Goal: Task Accomplishment & Management: Use online tool/utility

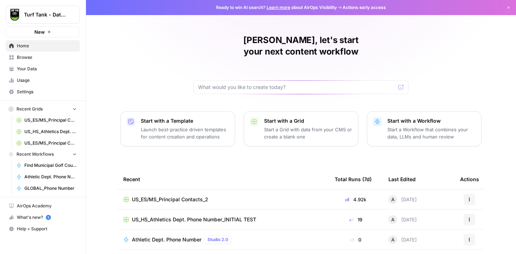
click at [48, 131] on span "US_HS_Athletics Dept. Phone Number_INITIAL TEST" at bounding box center [50, 131] width 52 height 6
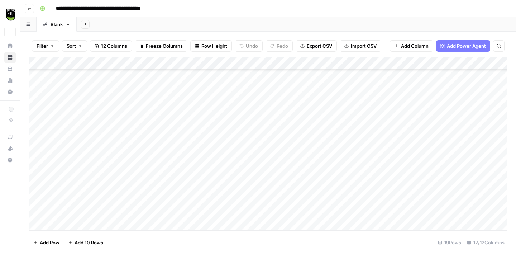
scroll to position [82, 0]
click at [56, 25] on div "Blank" at bounding box center [56, 24] width 12 height 7
click at [56, 25] on input "*****" at bounding box center [56, 24] width 13 height 9
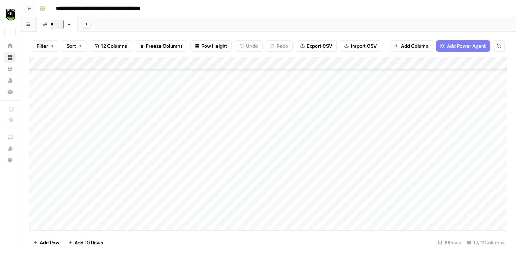
type input "**"
click at [80, 24] on icon "button" at bounding box center [79, 24] width 4 height 4
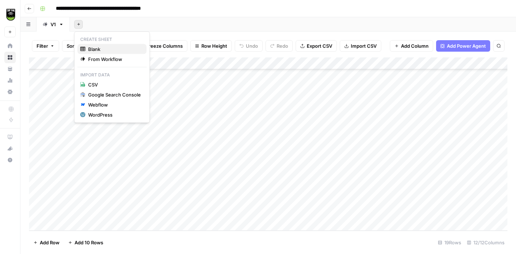
click at [93, 47] on span "Blank" at bounding box center [114, 48] width 53 height 7
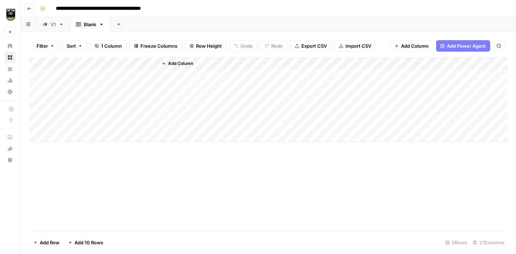
click at [90, 24] on div "Blank" at bounding box center [90, 24] width 12 height 7
click at [90, 24] on input "*****" at bounding box center [90, 24] width 13 height 9
type input "**"
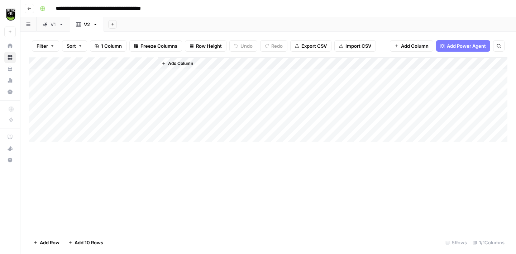
click at [96, 24] on icon "button" at bounding box center [95, 24] width 5 height 5
click at [129, 64] on span "Delete Sheet" at bounding box center [124, 64] width 34 height 7
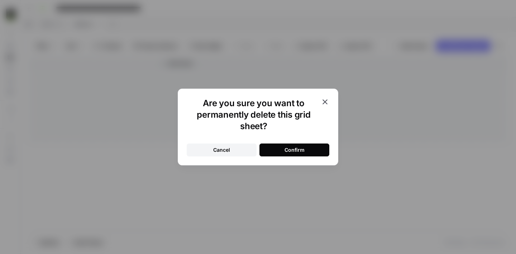
click at [296, 146] on div "Confirm" at bounding box center [294, 149] width 20 height 7
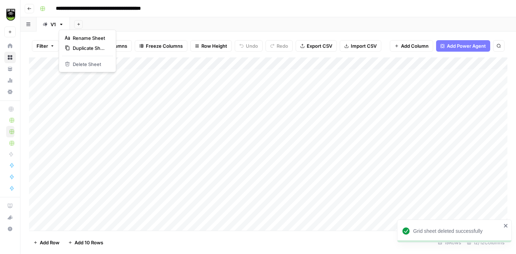
click at [62, 25] on icon "button" at bounding box center [61, 24] width 5 height 5
click at [92, 45] on span "Duplicate Sheet" at bounding box center [90, 47] width 34 height 7
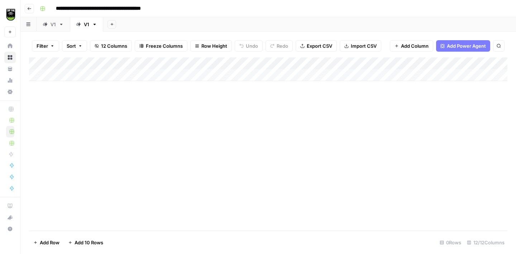
click at [72, 76] on div "Add Column" at bounding box center [268, 69] width 478 height 24
click at [73, 76] on textarea at bounding box center [111, 76] width 115 height 10
type textarea "***"
click at [98, 150] on div "Add Column" at bounding box center [268, 143] width 478 height 173
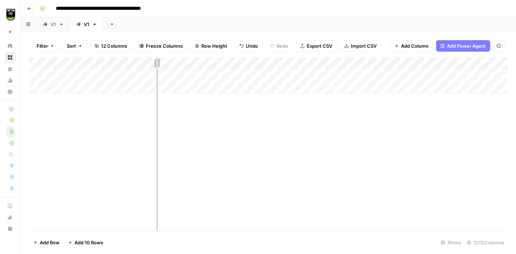
drag, startPoint x: 126, startPoint y: 62, endPoint x: 158, endPoint y: 62, distance: 32.6
click at [158, 62] on div "Add Column" at bounding box center [268, 75] width 478 height 36
drag, startPoint x: 158, startPoint y: 63, endPoint x: 102, endPoint y: 64, distance: 55.5
click at [102, 64] on div "Add Column" at bounding box center [268, 75] width 478 height 36
click at [121, 62] on div "Add Column" at bounding box center [268, 75] width 478 height 36
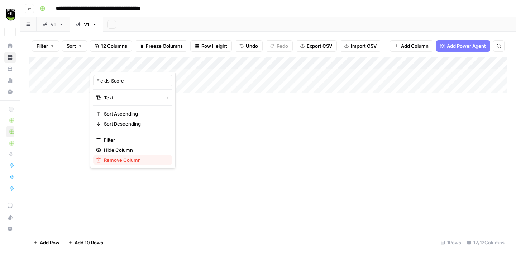
click at [118, 162] on span "Remove Column" at bounding box center [135, 159] width 63 height 7
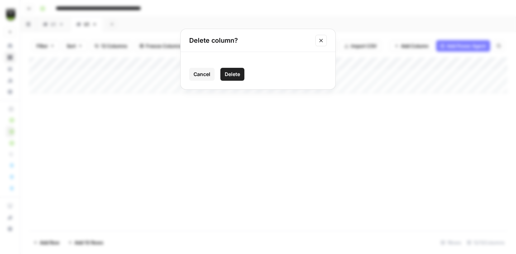
click at [239, 74] on span "Delete" at bounding box center [232, 74] width 15 height 7
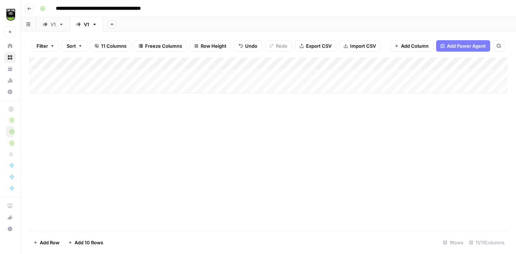
click at [117, 75] on div "Add Column" at bounding box center [268, 75] width 478 height 36
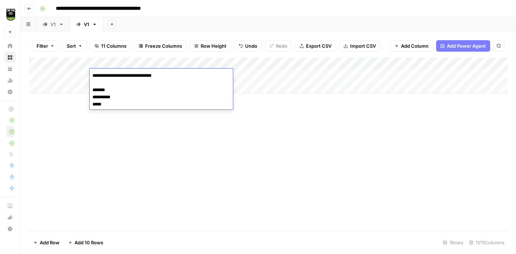
drag, startPoint x: 111, startPoint y: 103, endPoint x: 90, endPoint y: 92, distance: 23.6
click at [90, 92] on textarea "**********" at bounding box center [147, 90] width 115 height 39
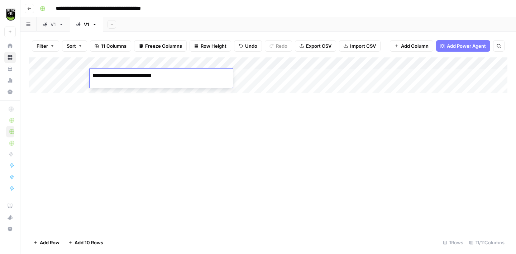
drag, startPoint x: 103, startPoint y: 77, endPoint x: 77, endPoint y: 77, distance: 26.1
click at [77, 77] on body "**********" at bounding box center [258, 127] width 516 height 254
type textarea "**********"
click at [200, 71] on div "Add Column" at bounding box center [268, 75] width 478 height 36
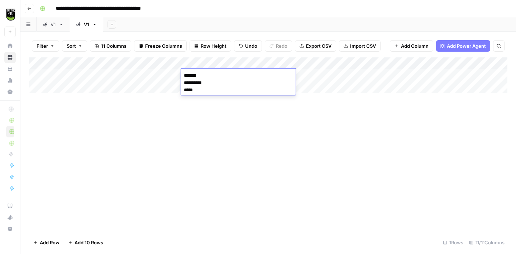
click at [184, 83] on textarea "**********" at bounding box center [238, 83] width 115 height 24
click at [183, 84] on textarea "**********" at bounding box center [238, 79] width 115 height 17
type textarea "**********"
click at [238, 72] on div "Add Column" at bounding box center [268, 75] width 478 height 36
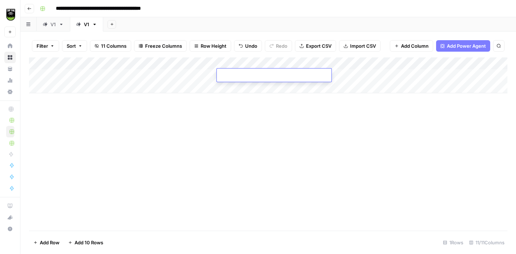
type textarea "*****"
click at [223, 119] on div "Add Column" at bounding box center [268, 143] width 478 height 173
click at [163, 75] on div "Add Column" at bounding box center [268, 75] width 478 height 36
click at [106, 73] on div "Add Column" at bounding box center [268, 75] width 478 height 36
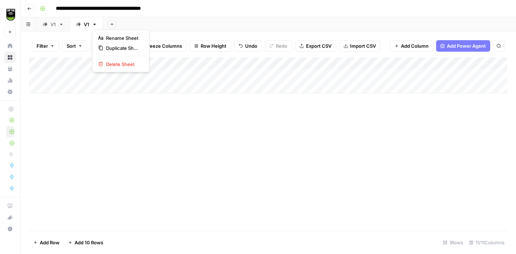
click at [95, 23] on icon "button" at bounding box center [94, 24] width 5 height 5
click at [195, 119] on div "Add Column" at bounding box center [268, 143] width 478 height 173
click at [285, 64] on div "Add Column" at bounding box center [268, 75] width 478 height 36
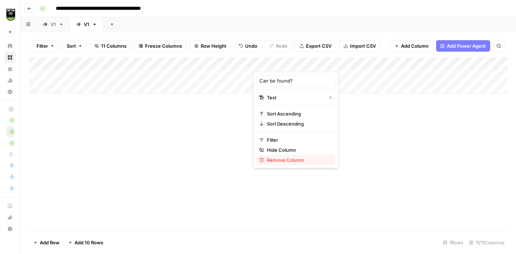
click at [287, 163] on span "Remove Column" at bounding box center [298, 159] width 63 height 7
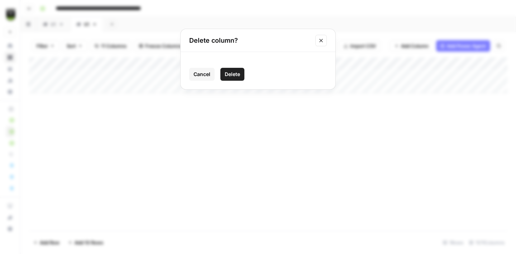
click at [236, 75] on span "Delete" at bounding box center [232, 74] width 15 height 7
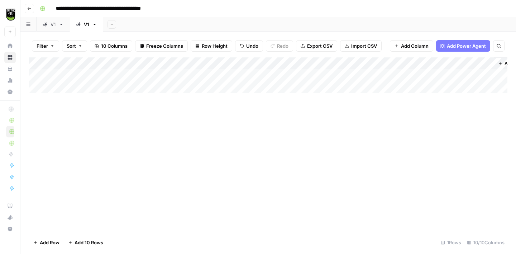
click at [316, 63] on div "Add Column" at bounding box center [268, 75] width 478 height 36
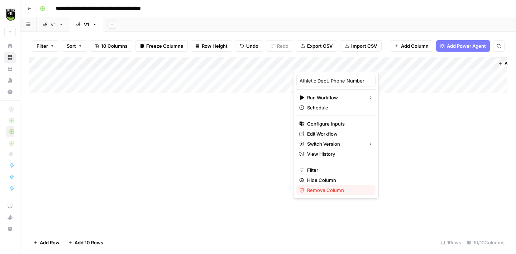
click at [329, 191] on span "Remove Column" at bounding box center [338, 189] width 63 height 7
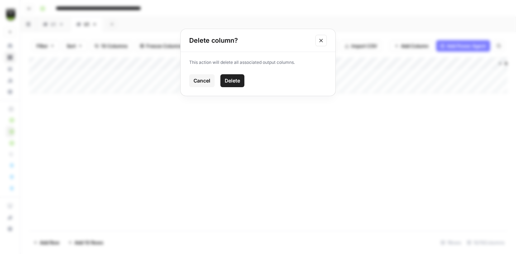
click at [232, 76] on button "Delete" at bounding box center [232, 80] width 24 height 13
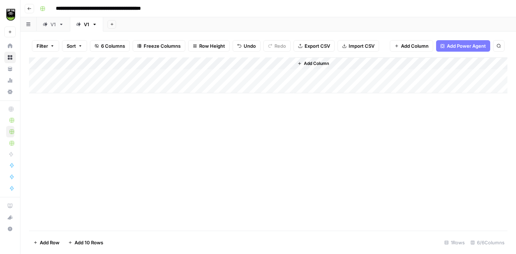
click at [322, 63] on span "Add Column" at bounding box center [316, 63] width 25 height 6
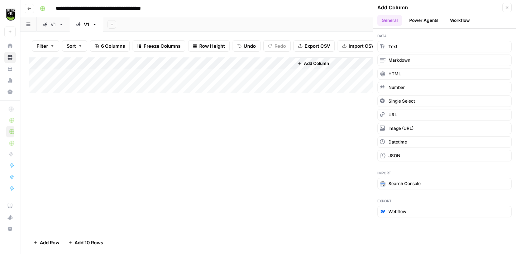
click at [456, 20] on button "Workflow" at bounding box center [460, 20] width 28 height 11
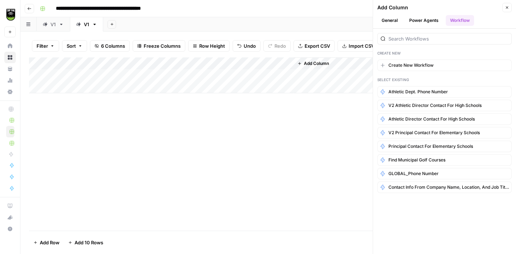
click at [507, 11] on button "Close" at bounding box center [506, 7] width 9 height 9
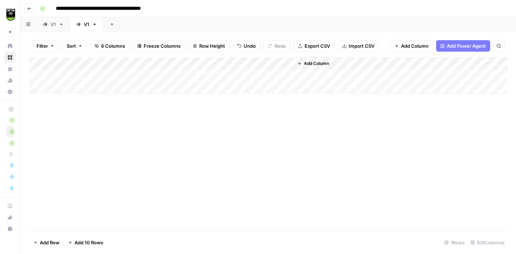
click at [25, 11] on button "Go back" at bounding box center [29, 8] width 9 height 9
click at [27, 11] on button "Go back" at bounding box center [29, 8] width 9 height 9
click at [28, 10] on icon "button" at bounding box center [29, 8] width 4 height 4
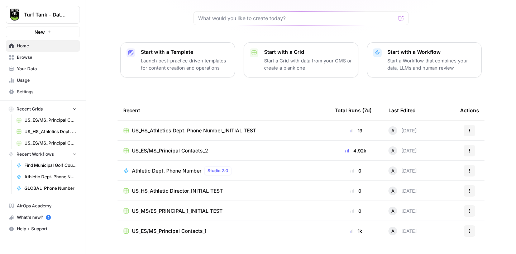
scroll to position [76, 0]
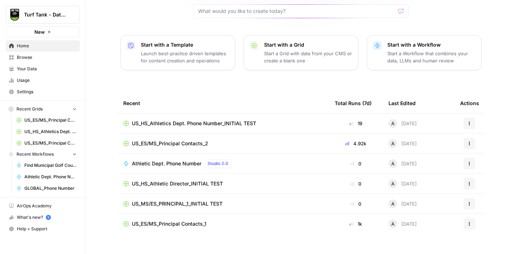
click at [221, 180] on span "US_HS_Athletic Director_INITIAL TEST" at bounding box center [177, 183] width 91 height 7
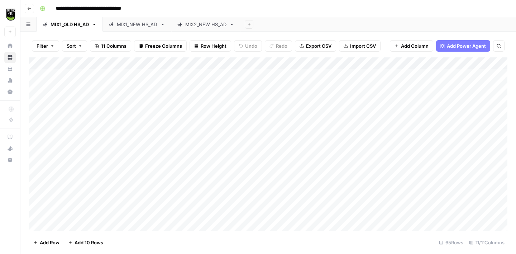
click at [130, 27] on div "MIX1_NEW HS_AD" at bounding box center [137, 24] width 40 height 7
click at [207, 29] on link "MIX2_NEW HS_AD" at bounding box center [205, 24] width 69 height 14
click at [233, 24] on icon "button" at bounding box center [232, 24] width 3 height 1
click at [261, 48] on span "Duplicate Sheet" at bounding box center [262, 47] width 34 height 7
click at [114, 72] on div "Add Column" at bounding box center [268, 69] width 478 height 24
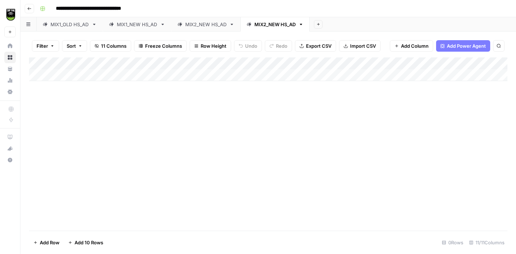
click at [114, 72] on div "Add Column" at bounding box center [268, 69] width 478 height 24
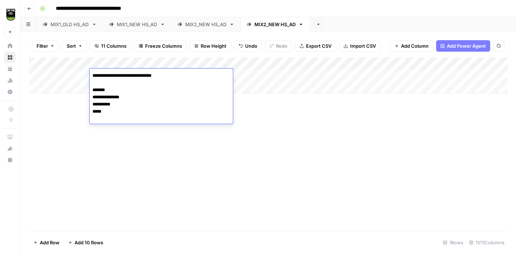
drag, startPoint x: 93, startPoint y: 97, endPoint x: 114, endPoint y: 117, distance: 29.4
click at [114, 117] on body "**********" at bounding box center [258, 127] width 516 height 254
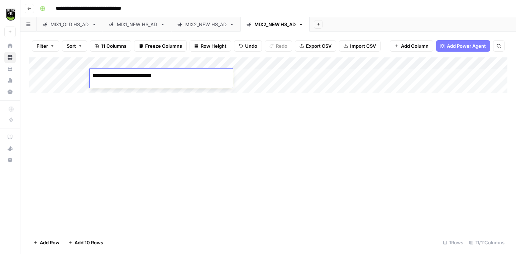
click at [104, 73] on textarea "**********" at bounding box center [147, 76] width 115 height 10
type textarea "**********"
click at [177, 71] on div "Add Column" at bounding box center [268, 75] width 478 height 36
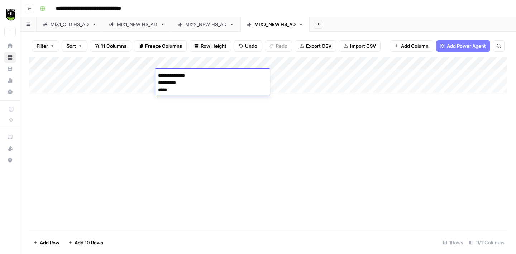
click at [159, 81] on textarea "**********" at bounding box center [212, 83] width 115 height 24
type textarea "**********"
click at [172, 111] on div "Add Column" at bounding box center [268, 143] width 478 height 173
click at [199, 74] on div "Add Column" at bounding box center [268, 75] width 478 height 36
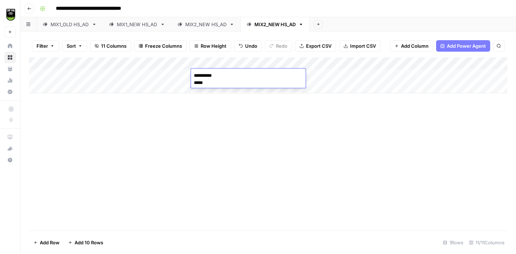
click at [220, 77] on textarea "**********" at bounding box center [248, 79] width 115 height 17
type textarea "*****"
click at [167, 74] on div "Add Column" at bounding box center [268, 75] width 478 height 36
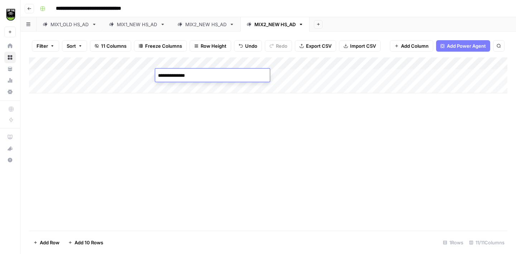
click at [167, 74] on textarea "**********" at bounding box center [212, 76] width 115 height 10
type textarea "**********"
click at [185, 140] on div "Add Column" at bounding box center [268, 143] width 478 height 173
click at [74, 91] on div "Add Column" at bounding box center [268, 75] width 478 height 36
click at [122, 87] on div "Add Column" at bounding box center [268, 81] width 478 height 48
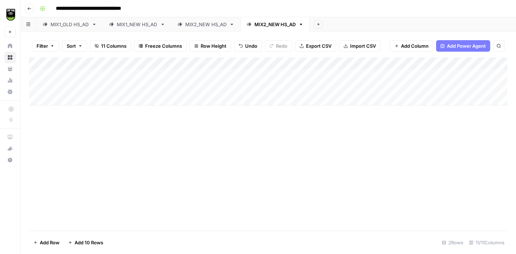
click at [122, 87] on div "Add Column" at bounding box center [268, 81] width 478 height 48
click at [104, 86] on textarea "**********" at bounding box center [147, 88] width 115 height 10
type textarea "**********"
click at [71, 86] on div "Add Column" at bounding box center [268, 81] width 478 height 48
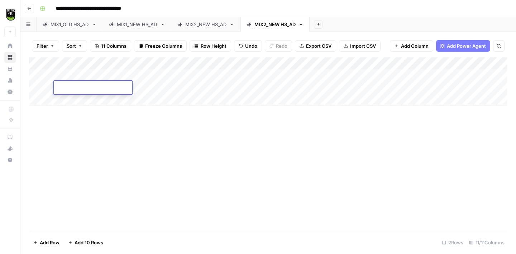
click at [68, 140] on div "Add Column" at bounding box center [268, 143] width 478 height 173
click at [62, 85] on div "Add Column" at bounding box center [268, 81] width 478 height 48
click at [62, 85] on input "text" at bounding box center [93, 88] width 73 height 7
click at [165, 86] on div "Add Column" at bounding box center [268, 81] width 478 height 48
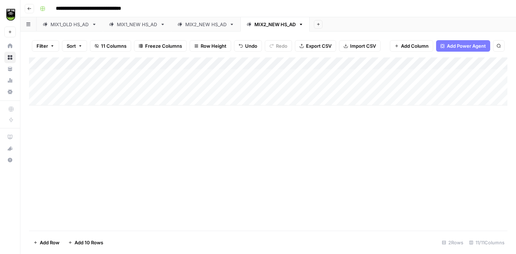
click at [165, 86] on div "Add Column" at bounding box center [268, 81] width 478 height 48
click at [165, 94] on textarea "**********" at bounding box center [212, 91] width 115 height 17
type textarea "**********"
click at [149, 171] on div "Add Column" at bounding box center [268, 143] width 478 height 173
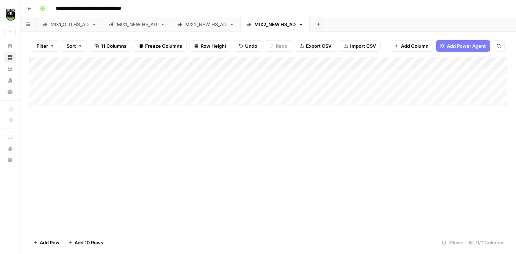
click at [212, 82] on div "Add Column" at bounding box center [268, 81] width 478 height 48
type textarea "*****"
click at [162, 171] on div "Add Column" at bounding box center [268, 143] width 478 height 173
click at [79, 96] on div "Add Column" at bounding box center [268, 81] width 478 height 48
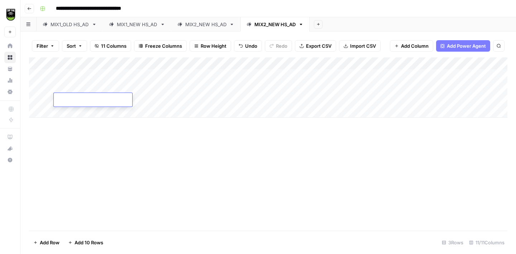
click at [134, 96] on div "Add Column" at bounding box center [268, 87] width 478 height 60
click at [116, 98] on div "Add Column" at bounding box center [268, 87] width 478 height 60
click at [134, 133] on div "Add Column" at bounding box center [268, 143] width 478 height 173
click at [64, 99] on div "Add Column" at bounding box center [268, 87] width 478 height 60
click at [107, 101] on div "Add Column" at bounding box center [268, 87] width 478 height 60
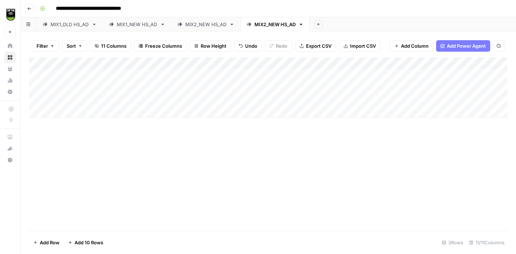
click at [113, 101] on div "Add Column" at bounding box center [268, 87] width 478 height 60
click at [102, 100] on textarea "**********" at bounding box center [147, 100] width 115 height 10
type textarea "**********"
click at [146, 150] on div "Add Column" at bounding box center [268, 143] width 478 height 173
click at [80, 112] on div "Add Column" at bounding box center [268, 87] width 478 height 60
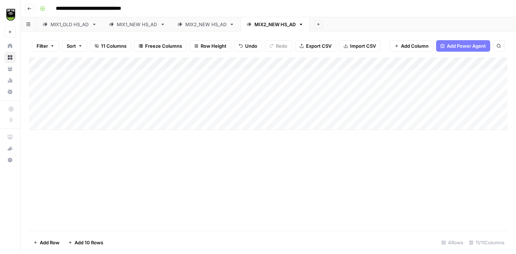
click at [130, 178] on div "Add Column" at bounding box center [268, 143] width 478 height 173
click at [122, 111] on div "Add Column" at bounding box center [268, 93] width 478 height 72
click at [122, 111] on textarea at bounding box center [147, 112] width 115 height 10
type textarea "**********"
click at [92, 134] on textarea "**********" at bounding box center [147, 126] width 115 height 39
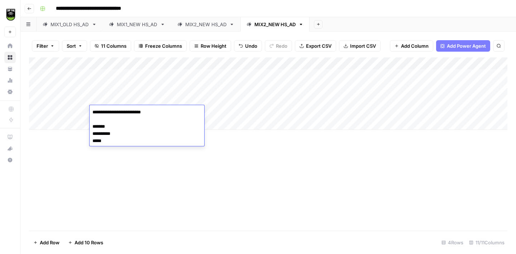
click at [145, 194] on div "Add Column" at bounding box center [268, 143] width 478 height 173
click at [121, 77] on div "Add Column" at bounding box center [268, 93] width 478 height 72
click at [38, 111] on div "Add Column" at bounding box center [268, 93] width 478 height 72
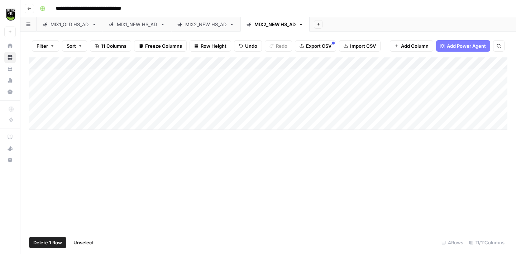
click at [38, 99] on div "Add Column" at bounding box center [268, 93] width 478 height 72
click at [38, 86] on div "Add Column" at bounding box center [268, 93] width 478 height 72
click at [37, 77] on div "Add Column" at bounding box center [268, 93] width 478 height 72
click at [54, 239] on span "Delete 4 Rows" at bounding box center [49, 242] width 32 height 7
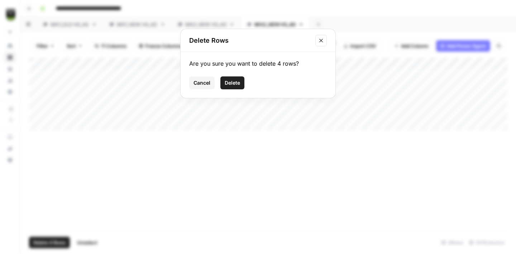
click at [230, 87] on button "Delete" at bounding box center [232, 82] width 24 height 13
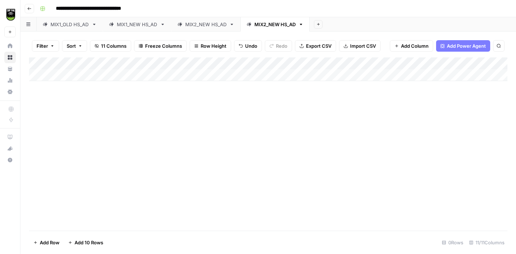
click at [348, 46] on button "Import CSV" at bounding box center [360, 45] width 42 height 11
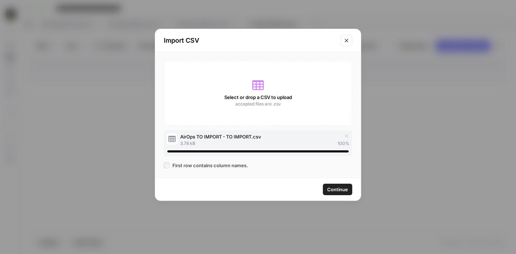
click at [336, 189] on span "Continue" at bounding box center [337, 189] width 21 height 7
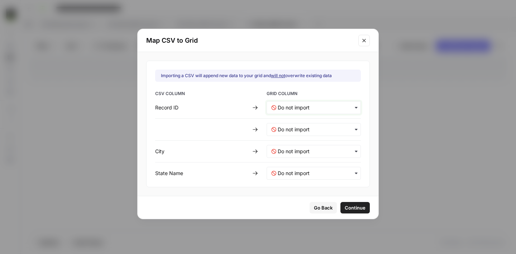
click at [288, 111] on ID-mapping "text" at bounding box center [317, 107] width 78 height 7
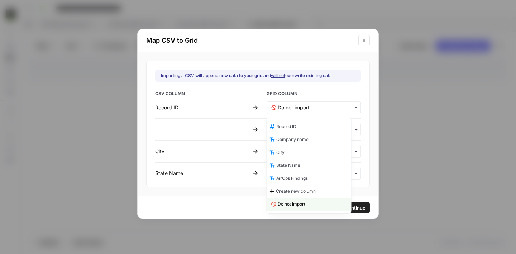
click at [293, 129] on span "Record ID" at bounding box center [286, 126] width 20 height 6
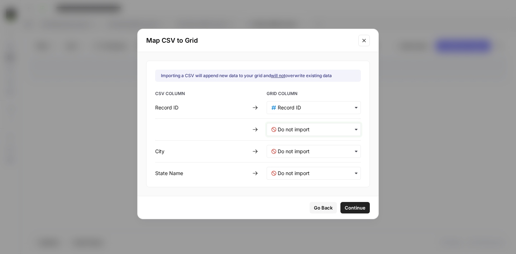
click at [293, 129] on input "text" at bounding box center [317, 129] width 78 height 7
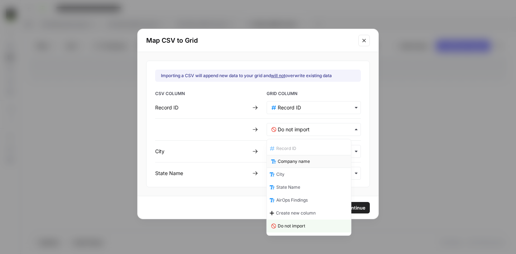
click at [300, 159] on span "Company name" at bounding box center [294, 161] width 32 height 6
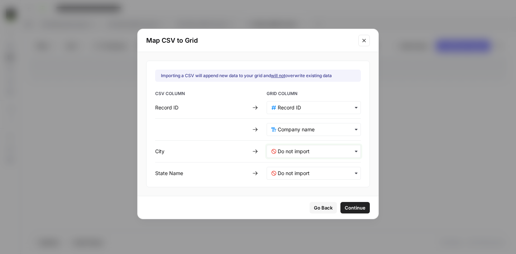
click at [307, 151] on input "text" at bounding box center [317, 151] width 78 height 7
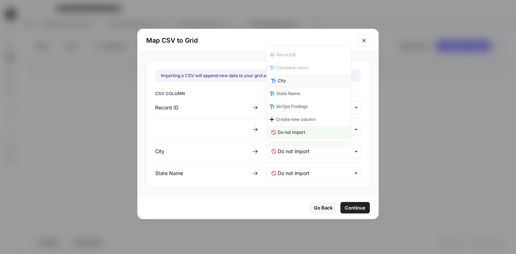
click at [297, 81] on div "City" at bounding box center [309, 80] width 84 height 13
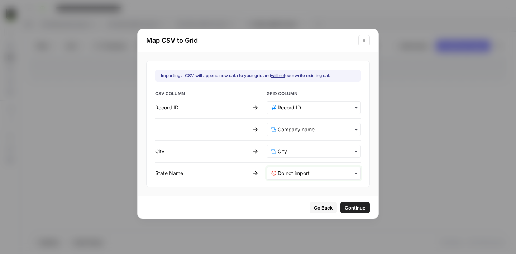
click at [305, 176] on Name-mapping "text" at bounding box center [317, 172] width 78 height 7
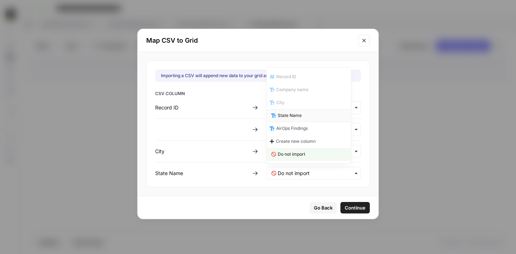
click at [287, 115] on span "State Name" at bounding box center [290, 115] width 24 height 6
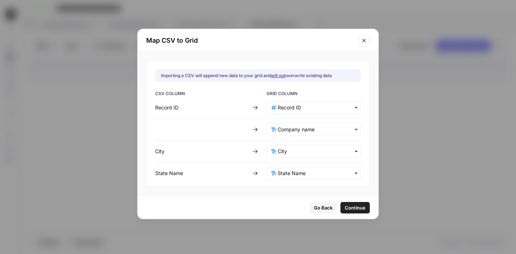
click at [348, 208] on span "Continue" at bounding box center [355, 207] width 21 height 7
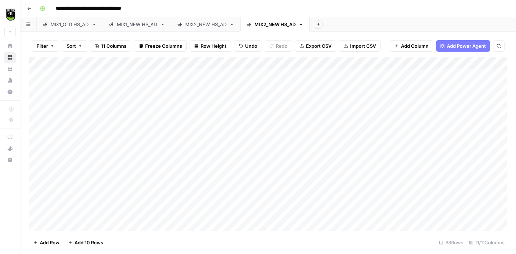
click at [250, 45] on span "Undo" at bounding box center [251, 45] width 12 height 7
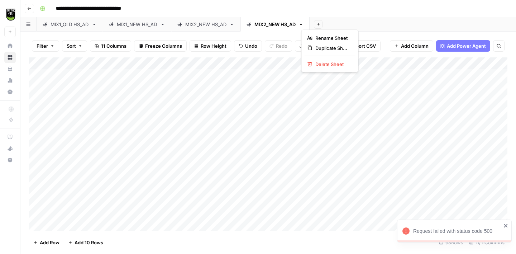
click at [302, 24] on icon "button" at bounding box center [301, 24] width 3 height 1
click at [316, 66] on span "Delete Sheet" at bounding box center [332, 64] width 34 height 7
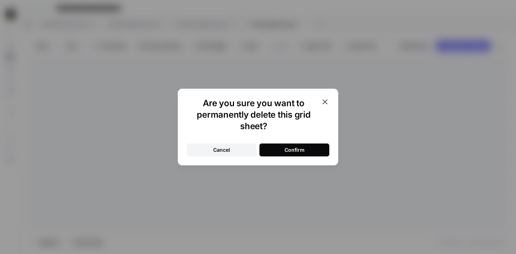
click at [293, 149] on div "Confirm" at bounding box center [294, 149] width 20 height 7
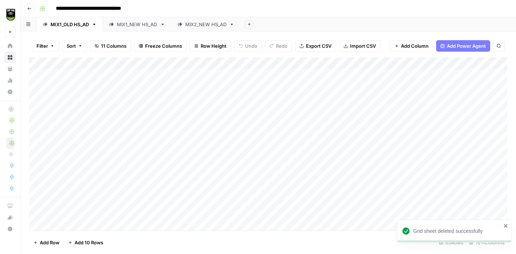
click at [270, 21] on div "Add Sheet" at bounding box center [377, 24] width 275 height 14
click at [234, 25] on icon at bounding box center [231, 24] width 5 height 5
click at [234, 25] on icon "button" at bounding box center [231, 24] width 5 height 5
click at [252, 49] on span "Duplicate Sheet" at bounding box center [262, 47] width 34 height 7
click at [209, 25] on div "MIX2_NEW HS_AD" at bounding box center [205, 24] width 41 height 7
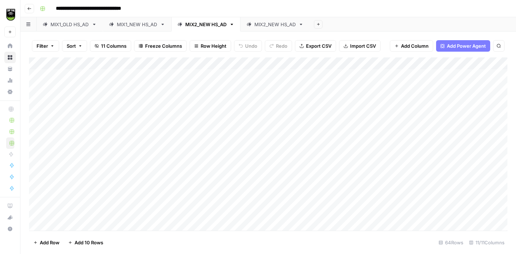
click at [265, 26] on div "MIX2_NEW HS_AD" at bounding box center [274, 24] width 41 height 7
click at [273, 25] on div "MIX2_NEW HS_AD" at bounding box center [274, 24] width 41 height 7
click at [268, 27] on input "**********" at bounding box center [275, 24] width 43 height 9
type input "**********"
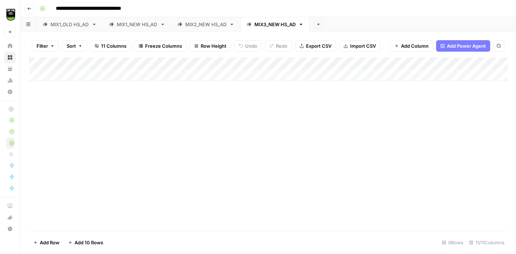
click at [344, 43] on button "Import CSV" at bounding box center [360, 45] width 42 height 11
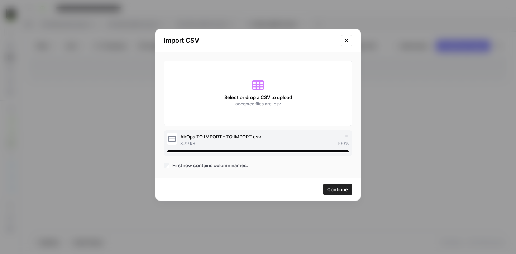
click at [333, 189] on span "Continue" at bounding box center [337, 189] width 21 height 7
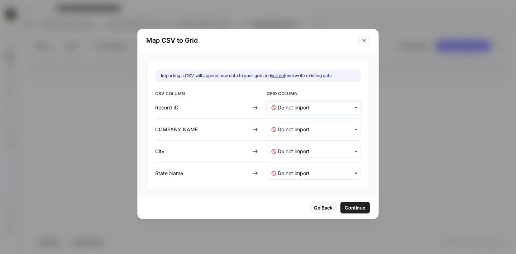
click at [290, 105] on ID-mapping "text" at bounding box center [317, 107] width 78 height 7
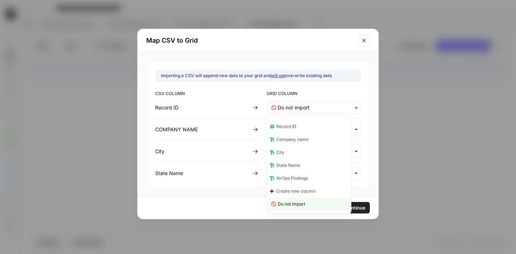
click at [297, 130] on div "Record ID" at bounding box center [309, 126] width 84 height 13
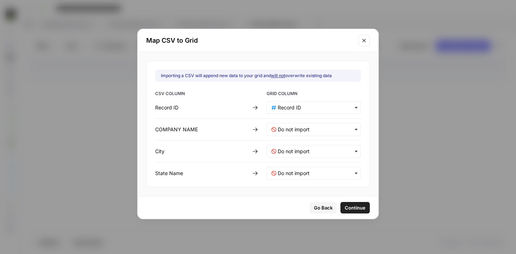
click at [290, 125] on div "button" at bounding box center [313, 129] width 94 height 13
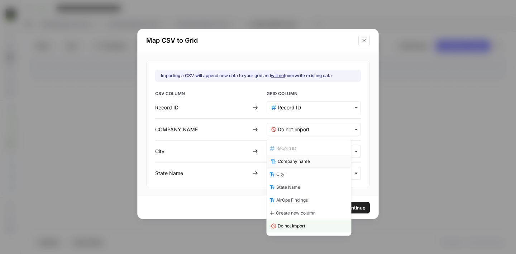
click at [295, 160] on span "Company name" at bounding box center [294, 161] width 32 height 6
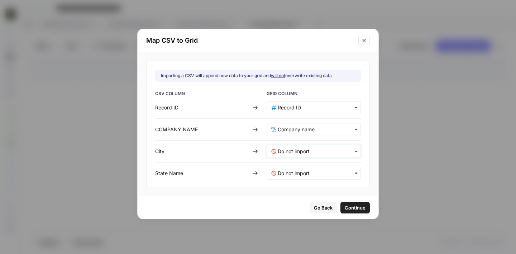
click at [294, 151] on input "text" at bounding box center [317, 151] width 78 height 7
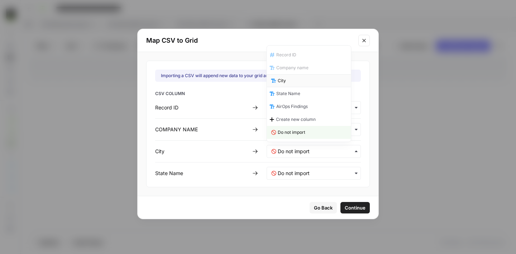
click at [297, 84] on div "City" at bounding box center [309, 80] width 84 height 13
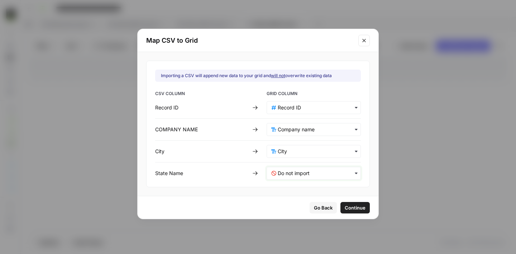
click at [297, 170] on Name-mapping "text" at bounding box center [317, 172] width 78 height 7
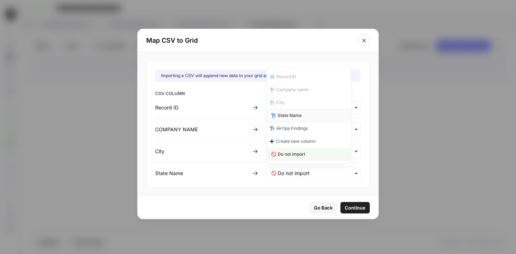
click at [295, 117] on span "State Name" at bounding box center [290, 115] width 24 height 6
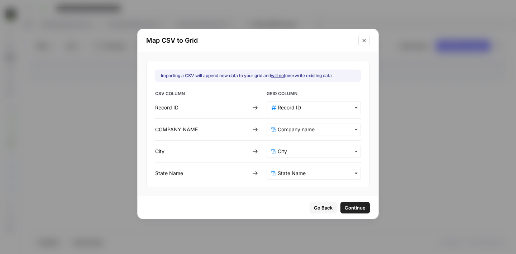
click at [345, 207] on span "Continue" at bounding box center [355, 207] width 21 height 7
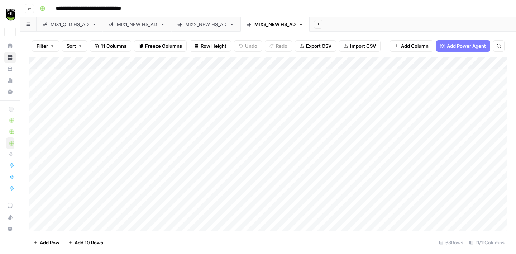
click at [306, 73] on div "Add Column" at bounding box center [268, 143] width 478 height 173
click at [304, 88] on div "Add Column" at bounding box center [268, 143] width 478 height 173
click at [303, 96] on div "Add Column" at bounding box center [268, 143] width 478 height 173
click at [101, 73] on div "Add Column" at bounding box center [268, 143] width 478 height 173
click at [115, 86] on div "Add Column" at bounding box center [268, 143] width 478 height 173
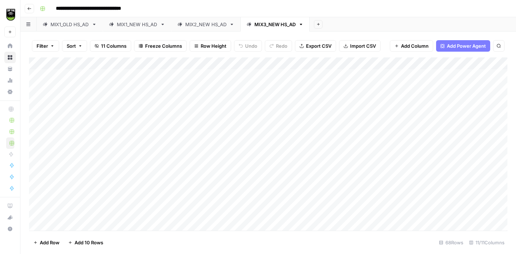
click at [140, 100] on div "Add Column" at bounding box center [268, 143] width 478 height 173
click at [310, 64] on div "Add Column" at bounding box center [268, 143] width 478 height 173
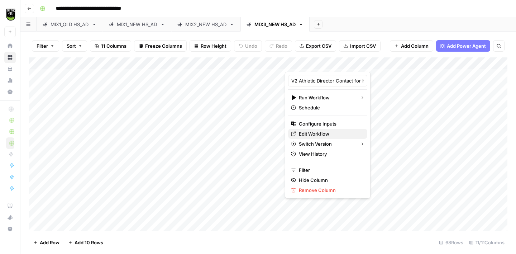
click at [314, 135] on span "Edit Workflow" at bounding box center [330, 133] width 63 height 7
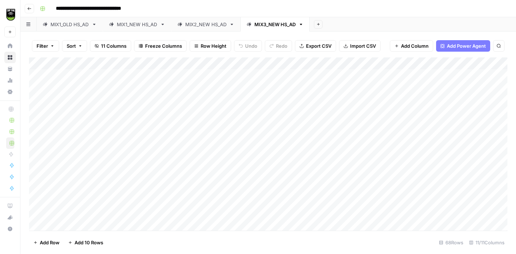
click at [306, 111] on div "Add Column" at bounding box center [268, 143] width 478 height 173
click at [307, 122] on div "Add Column" at bounding box center [268, 143] width 478 height 173
click at [140, 100] on div "Add Column" at bounding box center [268, 143] width 478 height 173
click at [307, 135] on div "Add Column" at bounding box center [268, 143] width 478 height 173
click at [304, 148] on div "Add Column" at bounding box center [268, 143] width 478 height 173
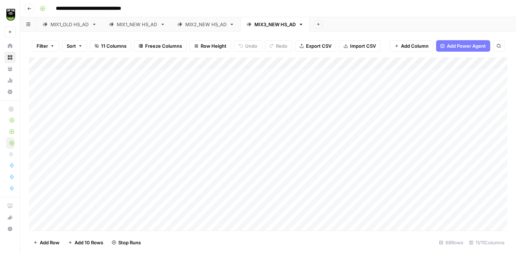
click at [304, 162] on div "Add Column" at bounding box center [268, 143] width 478 height 173
click at [210, 24] on div "MIX2_NEW HS_AD" at bounding box center [205, 24] width 41 height 7
click at [256, 24] on div "MIX3_NEW HS_AD" at bounding box center [274, 24] width 41 height 7
click at [304, 173] on div "Add Column" at bounding box center [268, 143] width 478 height 173
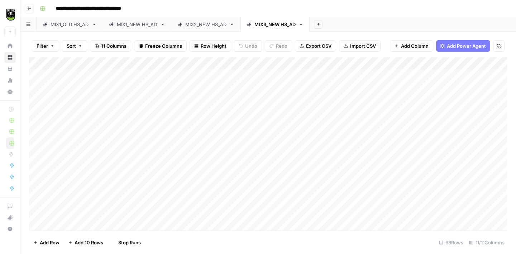
click at [304, 185] on div "Add Column" at bounding box center [268, 143] width 478 height 173
click at [304, 199] on div "Add Column" at bounding box center [268, 143] width 478 height 173
click at [304, 212] on div "Add Column" at bounding box center [268, 143] width 478 height 173
click at [308, 165] on div "Add Column" at bounding box center [268, 143] width 478 height 173
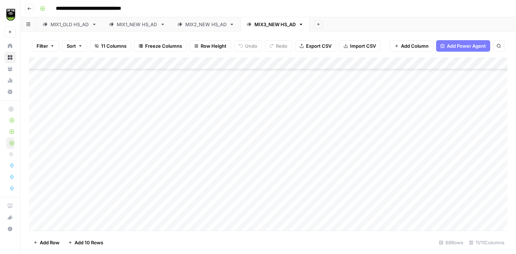
click at [307, 177] on div "Add Column" at bounding box center [268, 143] width 478 height 173
click at [307, 192] on div "Add Column" at bounding box center [268, 143] width 478 height 173
click at [136, 25] on div "MIX1_NEW HS_AD" at bounding box center [137, 24] width 40 height 7
click at [74, 22] on div "MIX1_OLD HS_AD" at bounding box center [69, 24] width 38 height 7
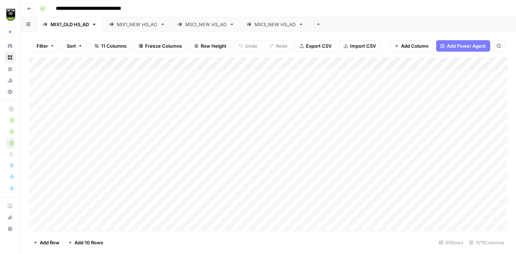
click at [278, 27] on div "MIX3_NEW HS_AD" at bounding box center [274, 24] width 41 height 7
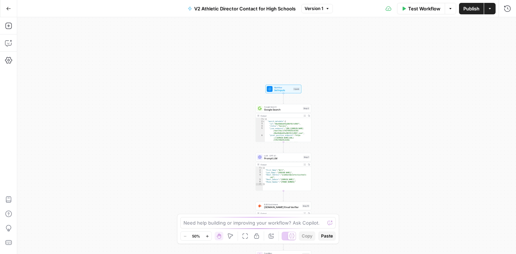
click at [336, 190] on div "true false Workflow Set Inputs Inputs Google Search Google Search Step 2 Output…" at bounding box center [266, 135] width 499 height 236
click at [288, 110] on span "Google Search" at bounding box center [282, 110] width 37 height 4
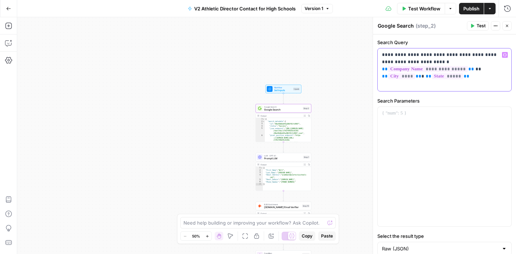
click at [384, 62] on p "**********" at bounding box center [444, 65] width 125 height 29
click at [402, 61] on p "**********" at bounding box center [444, 65] width 125 height 29
click at [353, 58] on div "true false Workflow Set Inputs Inputs Google Search Google Search Step 2 Output…" at bounding box center [266, 135] width 499 height 236
click at [288, 159] on span "Prompt LLM" at bounding box center [283, 159] width 38 height 4
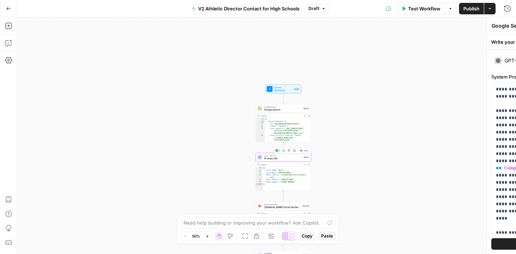
type textarea "Prompt LLM"
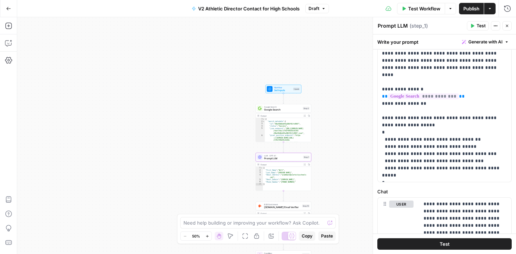
scroll to position [73, 0]
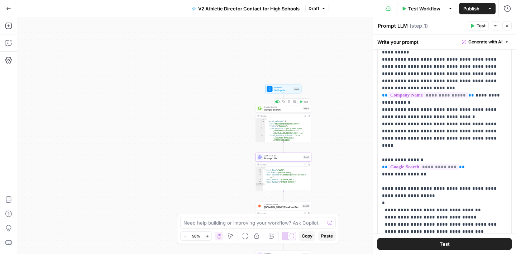
click at [291, 108] on span "Google Search" at bounding box center [282, 110] width 37 height 4
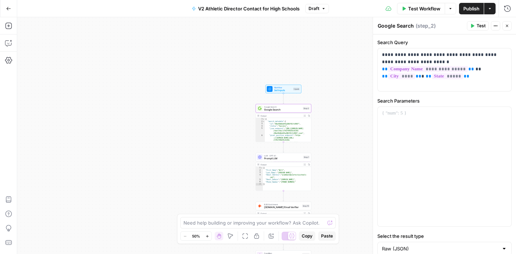
click at [508, 23] on button "Close" at bounding box center [506, 25] width 9 height 9
